Goal: Complete application form

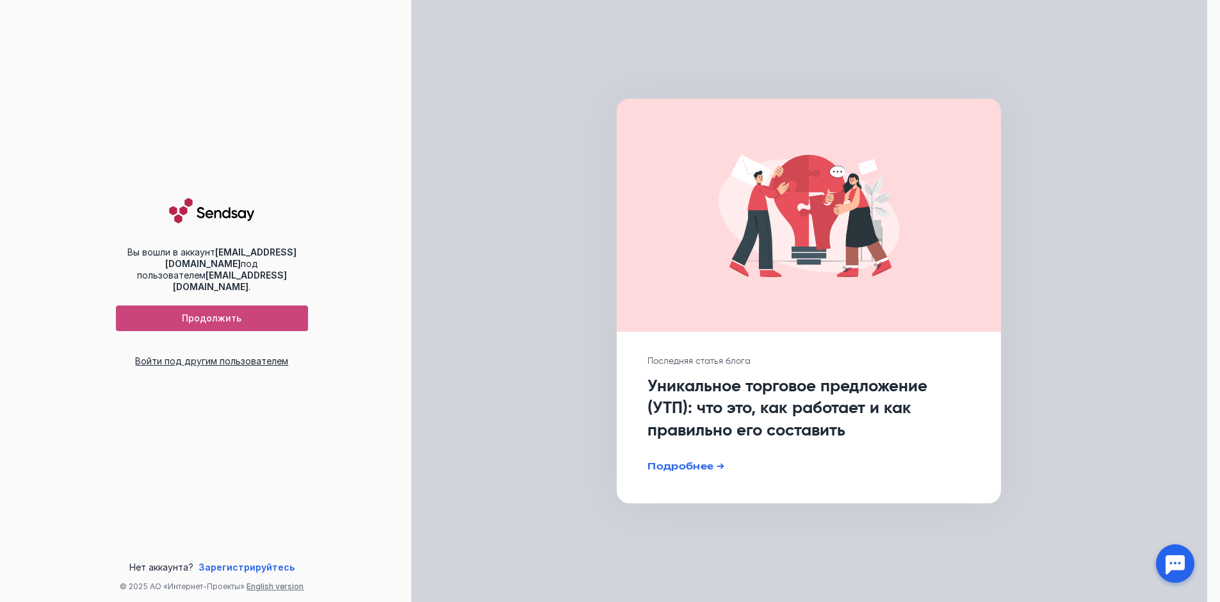
click at [262, 306] on div "Продолжить" at bounding box center [212, 318] width 192 height 26
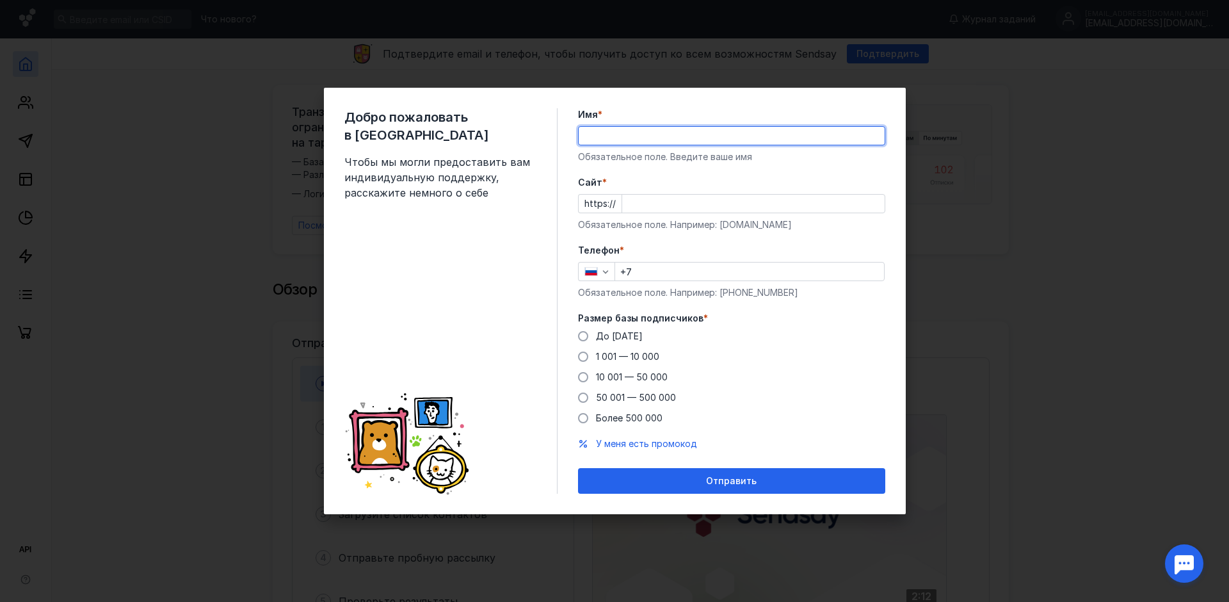
click at [613, 140] on input "Имя *" at bounding box center [732, 136] width 306 height 18
type input "satec"
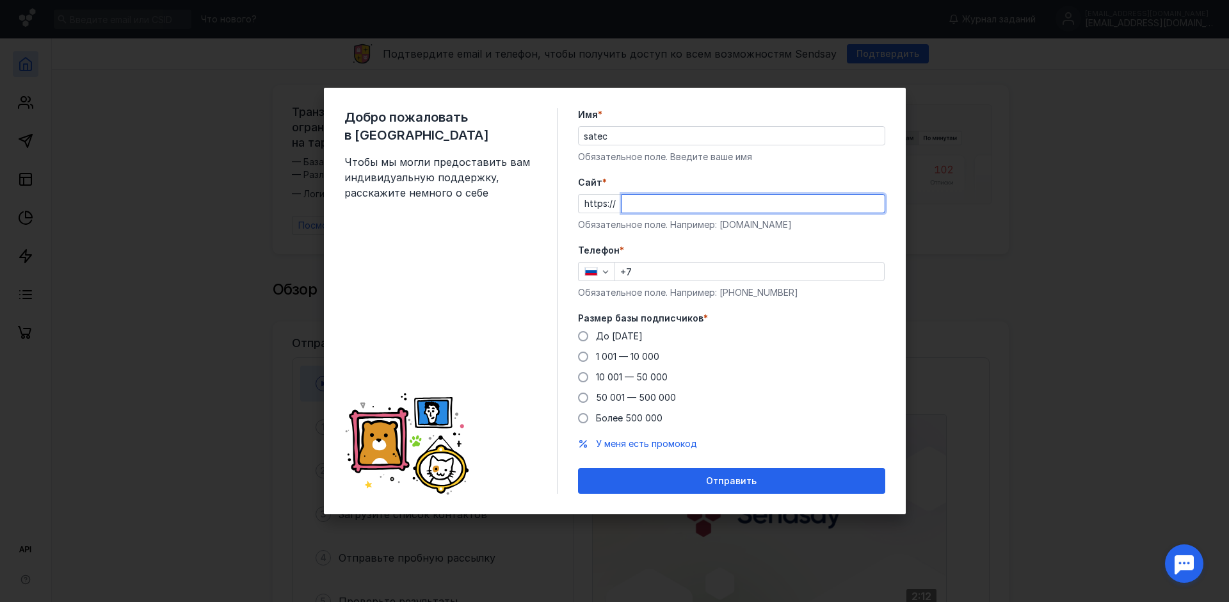
click at [691, 204] on input "Cайт *" at bounding box center [753, 204] width 262 height 18
paste input "[DOMAIN_NAME][URL]"
type input "[DOMAIN_NAME]"
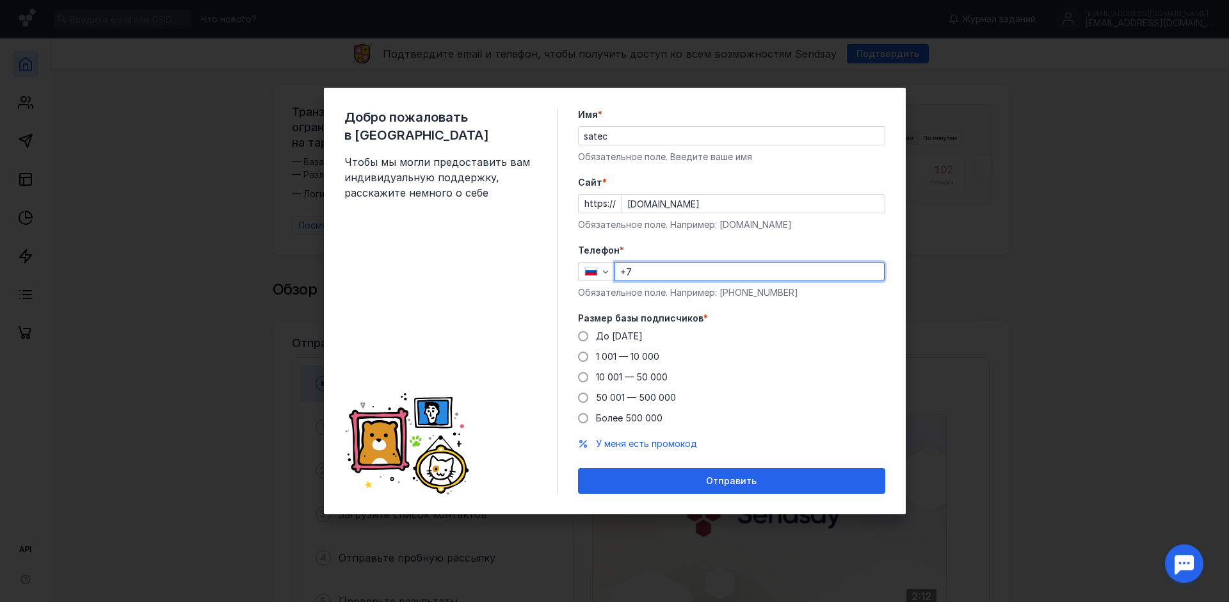
click at [668, 268] on input "+7" at bounding box center [749, 271] width 269 height 18
type input "[PHONE_NUMBER]"
click at [580, 332] on span at bounding box center [583, 336] width 10 height 10
click at [0, 0] on input "До [DATE]" at bounding box center [0, 0] width 0 height 0
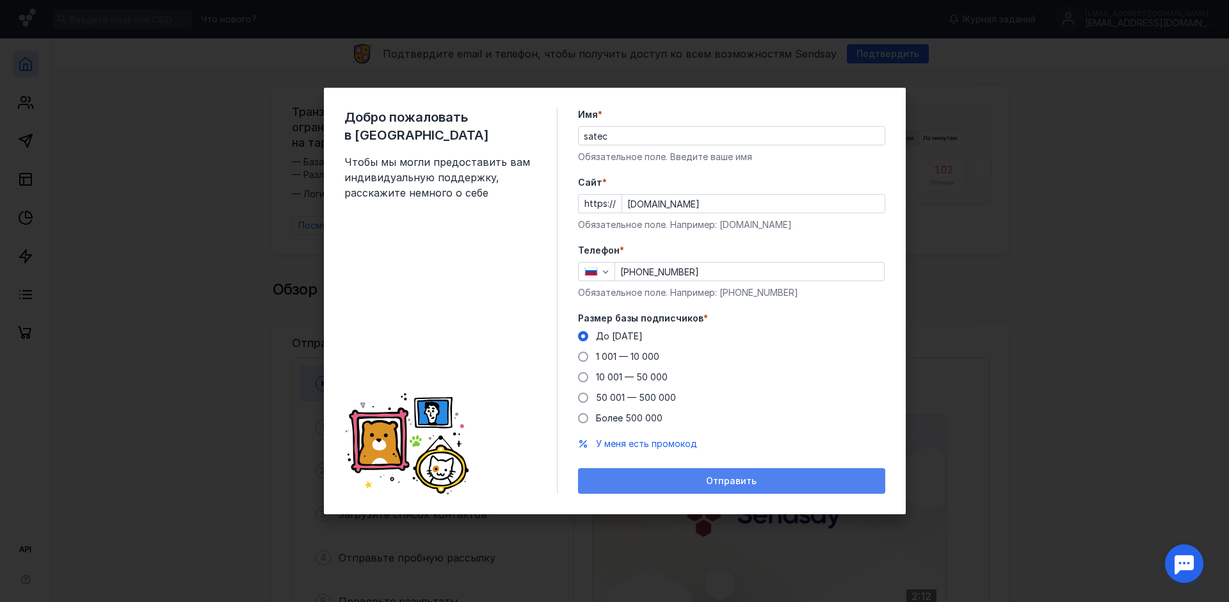
click at [777, 479] on div "Отправить" at bounding box center [731, 481] width 294 height 11
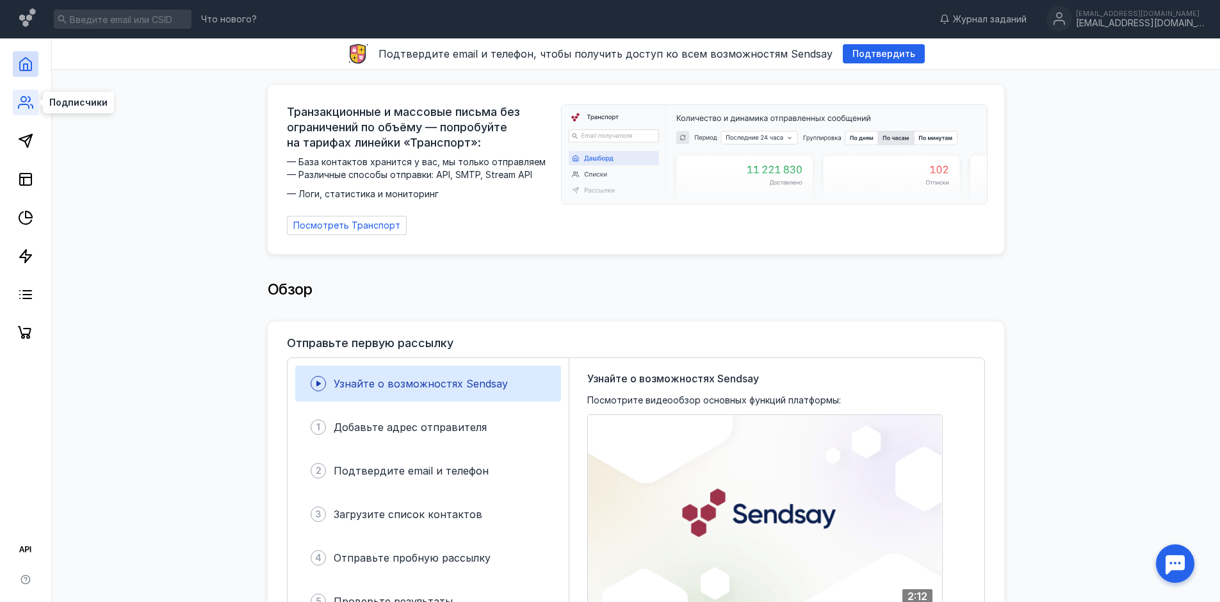
click at [26, 102] on icon at bounding box center [25, 102] width 15 height 15
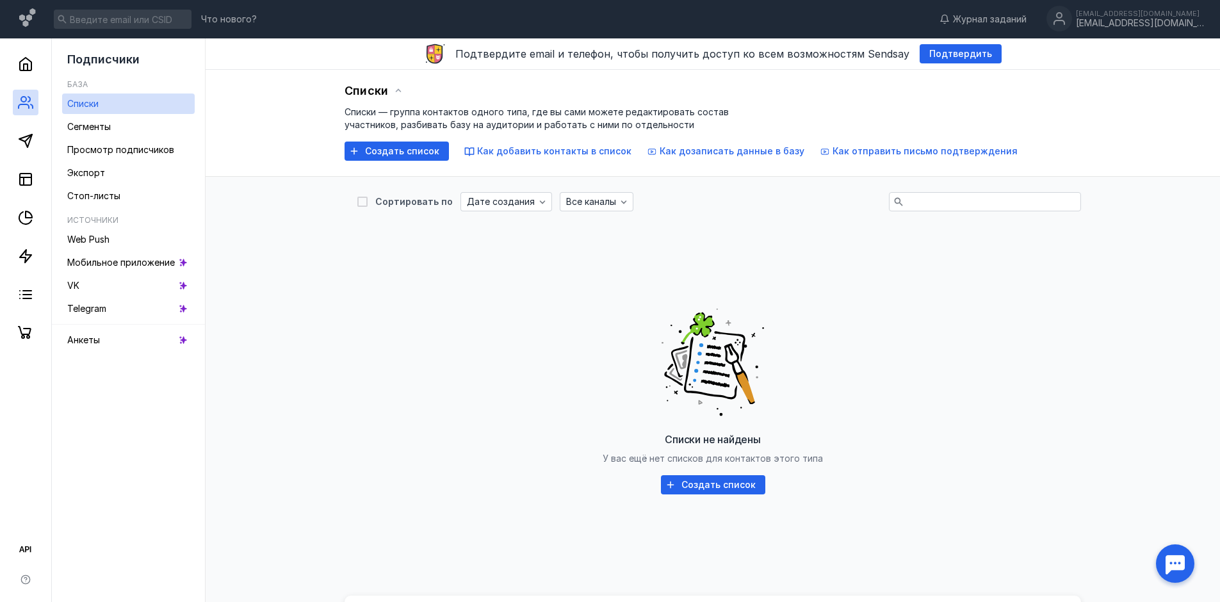
click at [444, 412] on div "Списки не найдены У вас ещё нет списков для контактов этого типа Создать список" at bounding box center [712, 397] width 711 height 320
